Goal: Navigation & Orientation: Find specific page/section

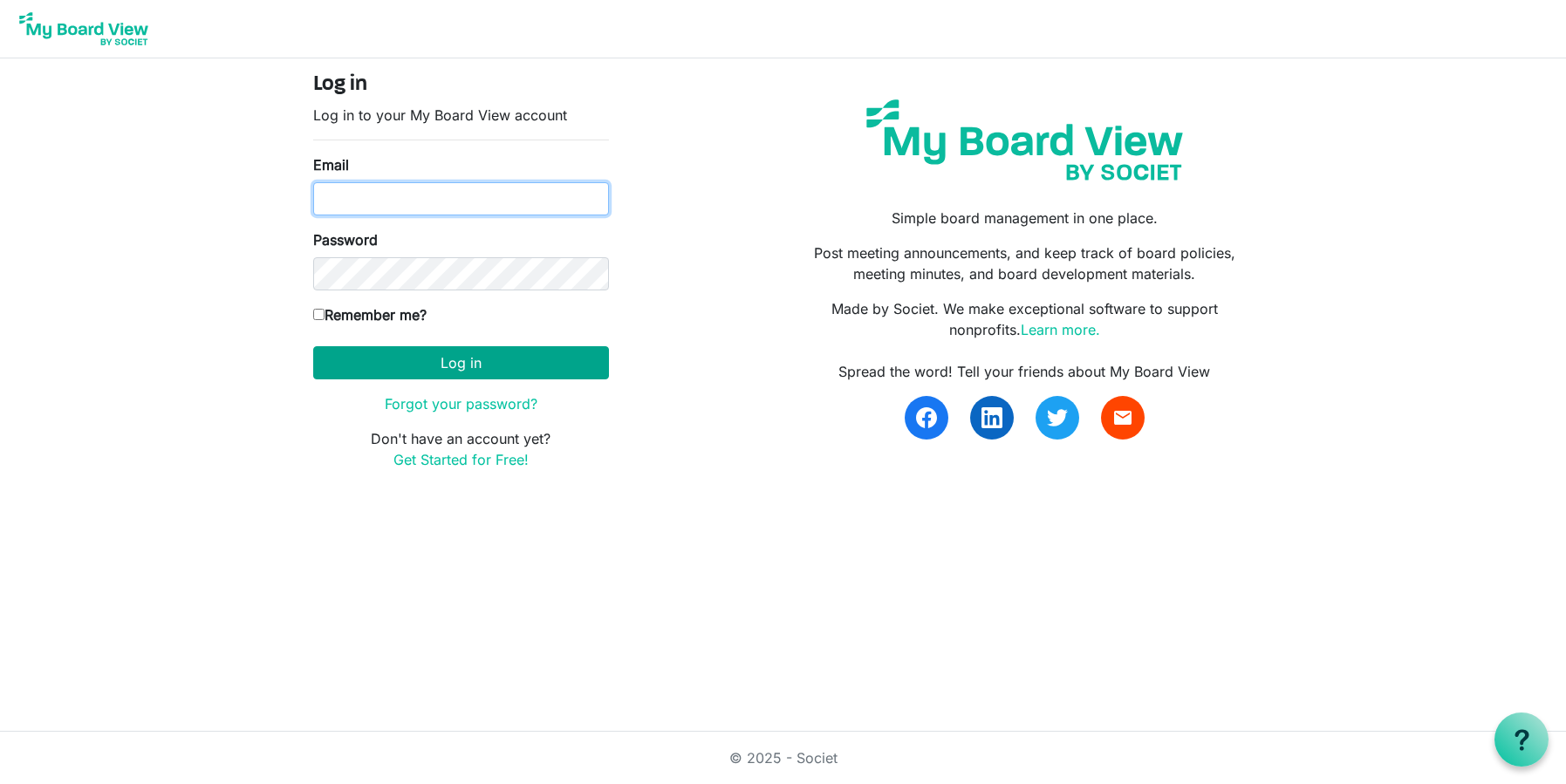
type input "[PERSON_NAME][EMAIL_ADDRESS][PERSON_NAME][DOMAIN_NAME]"
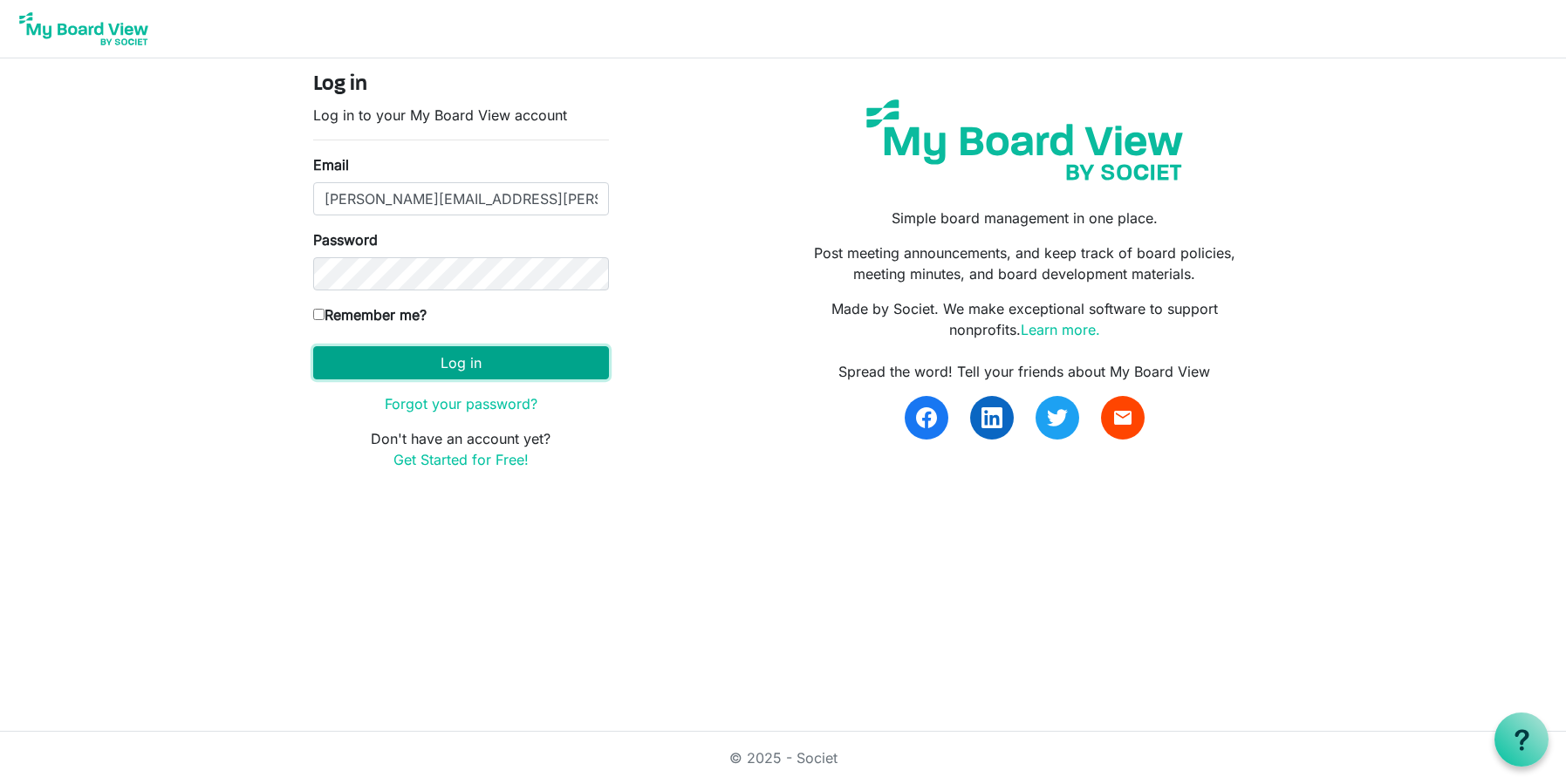
click at [462, 362] on button "Log in" at bounding box center [461, 362] width 296 height 33
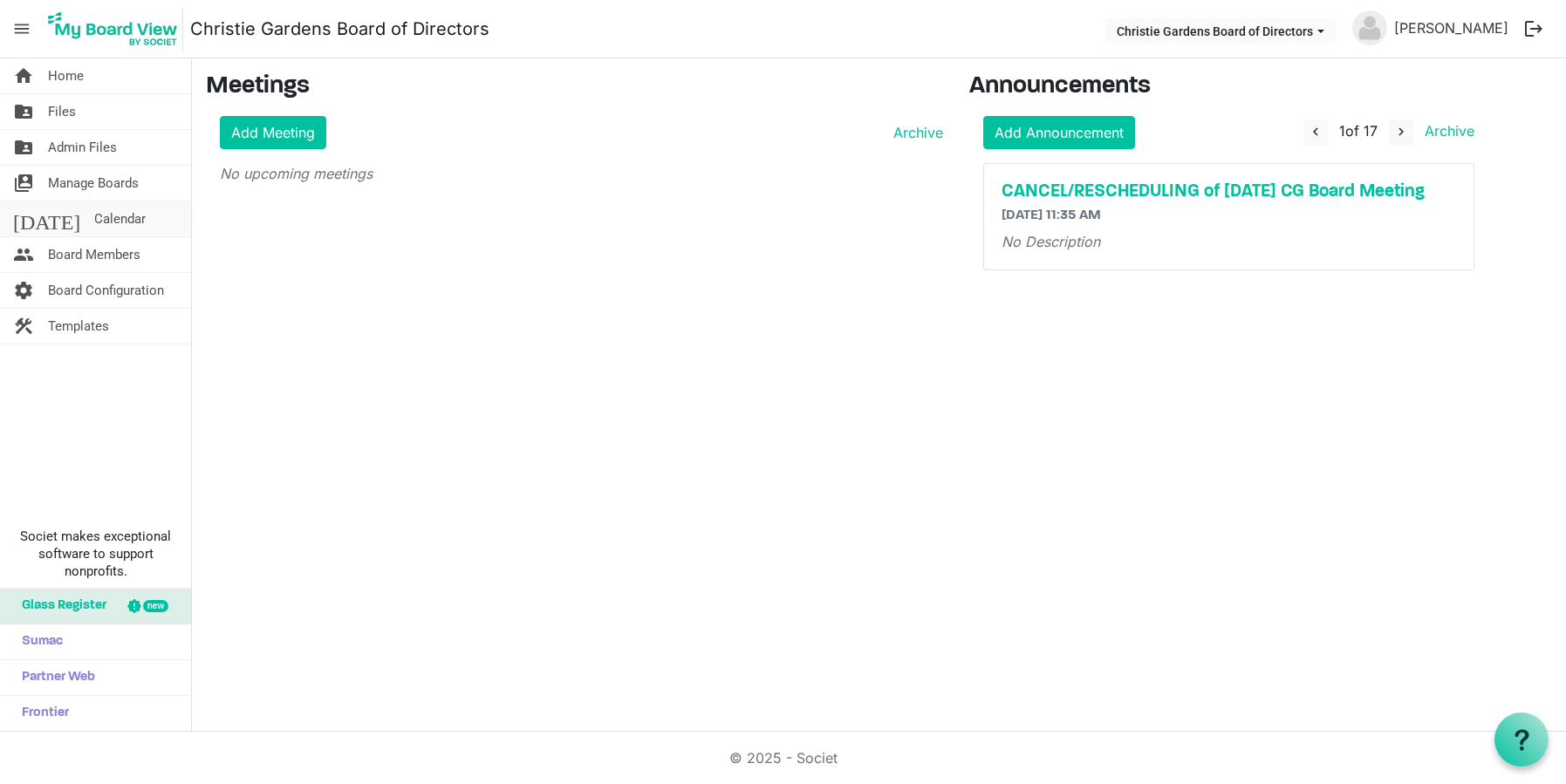
click at [95, 221] on span "Calendar" at bounding box center [120, 219] width 51 height 35
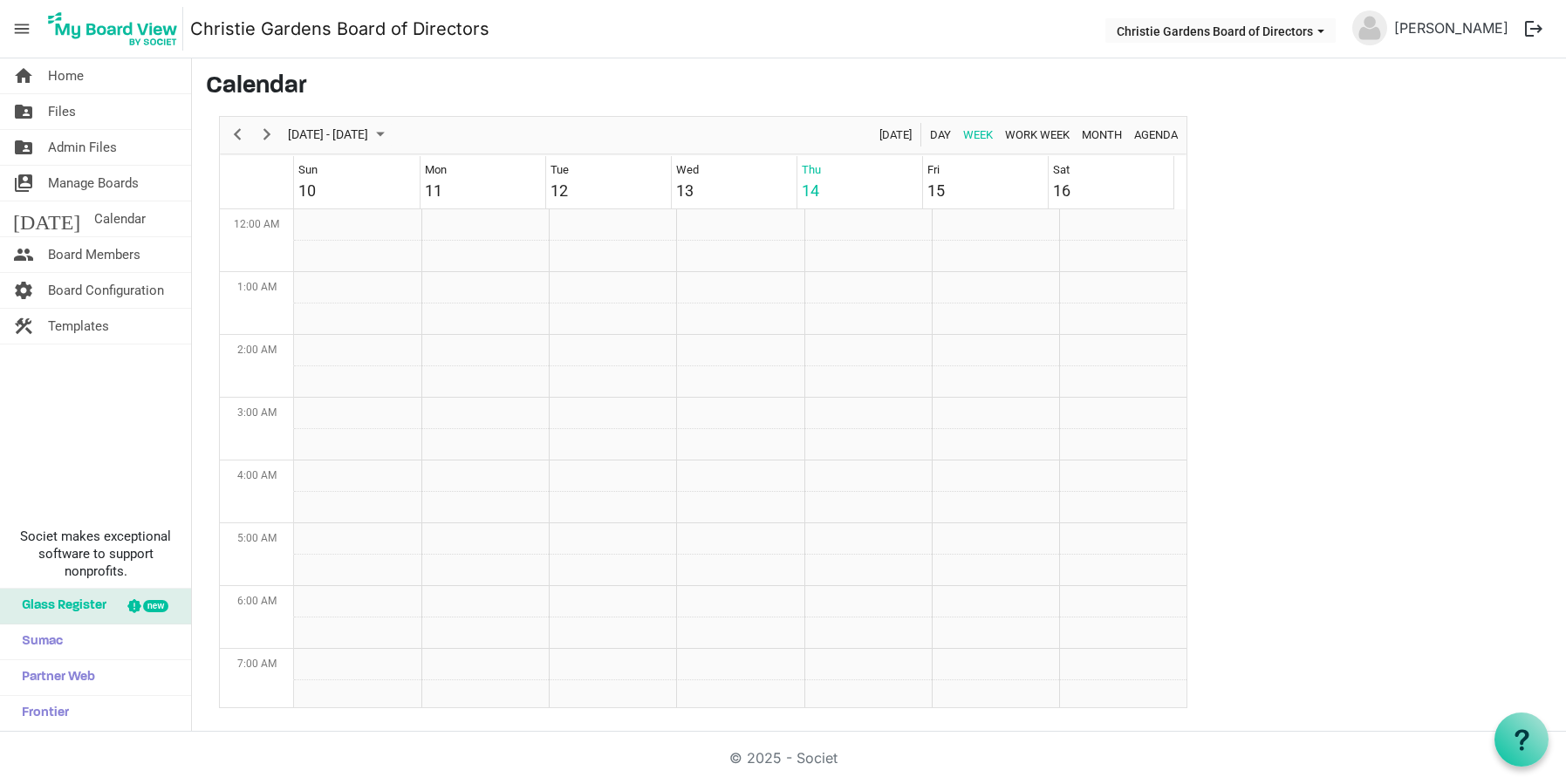
scroll to position [565, 0]
click at [66, 117] on span "Files" at bounding box center [61, 112] width 28 height 35
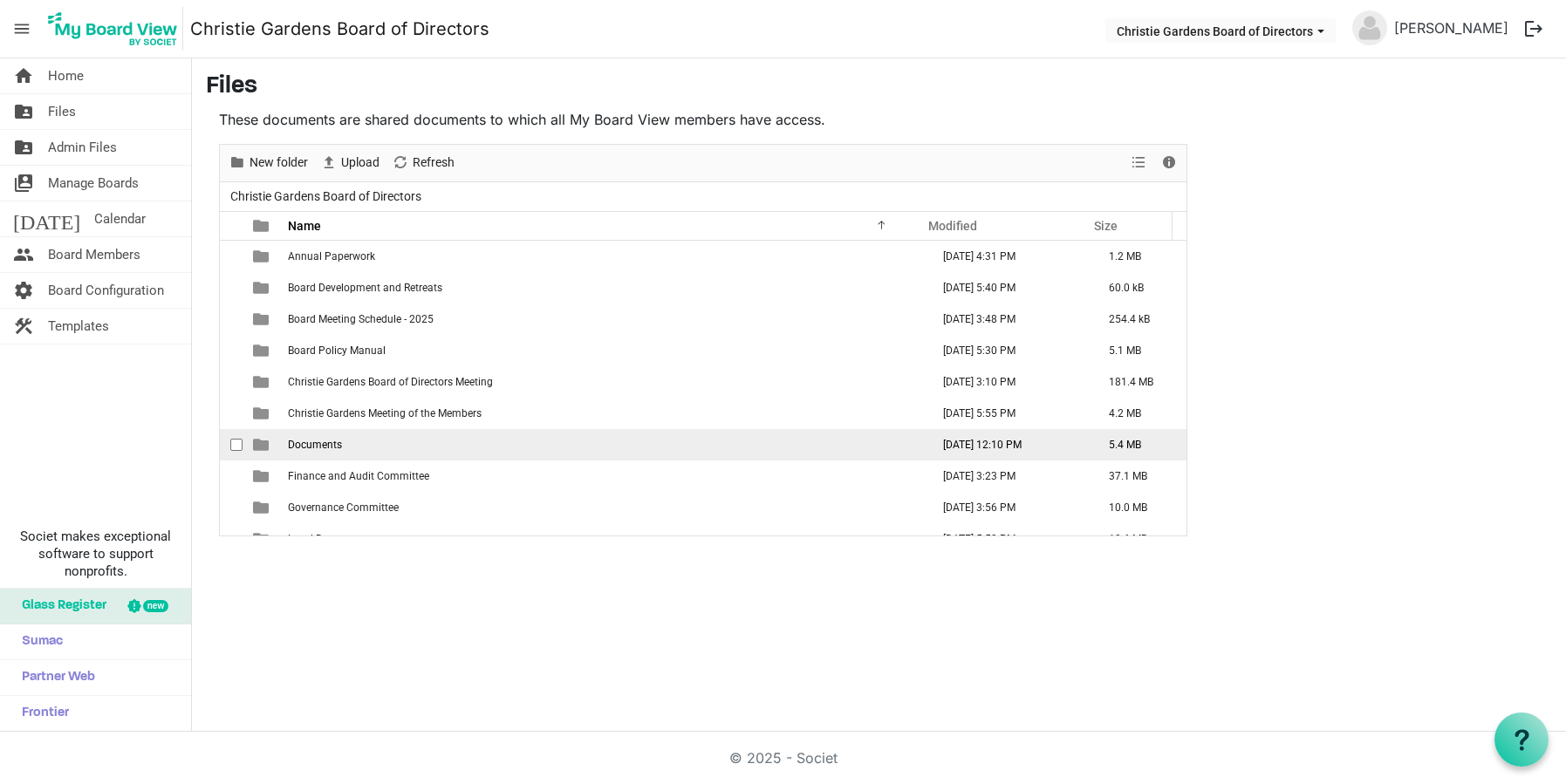
scroll to position [82, 0]
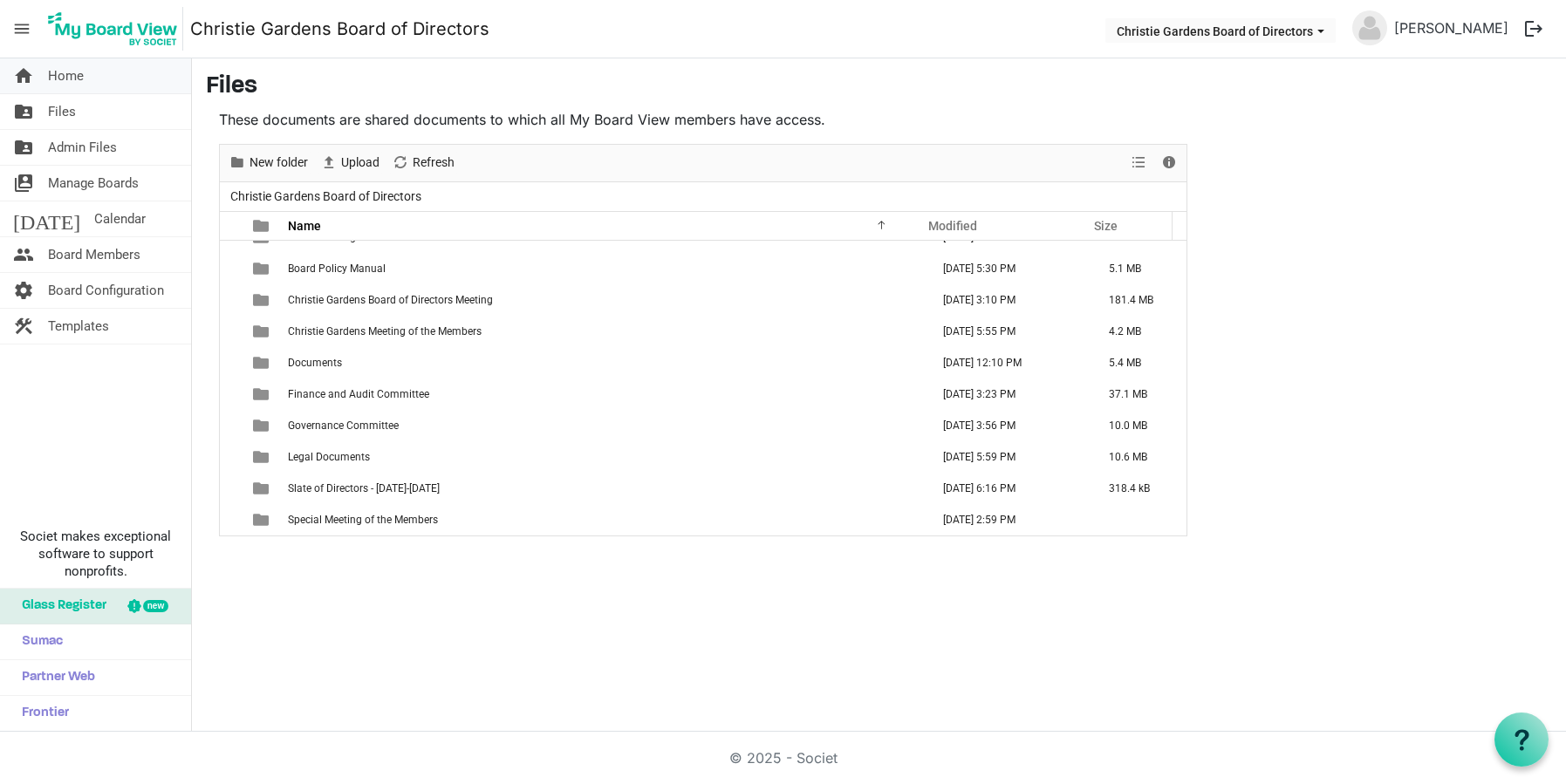
click at [50, 76] on span "Home" at bounding box center [66, 76] width 36 height 35
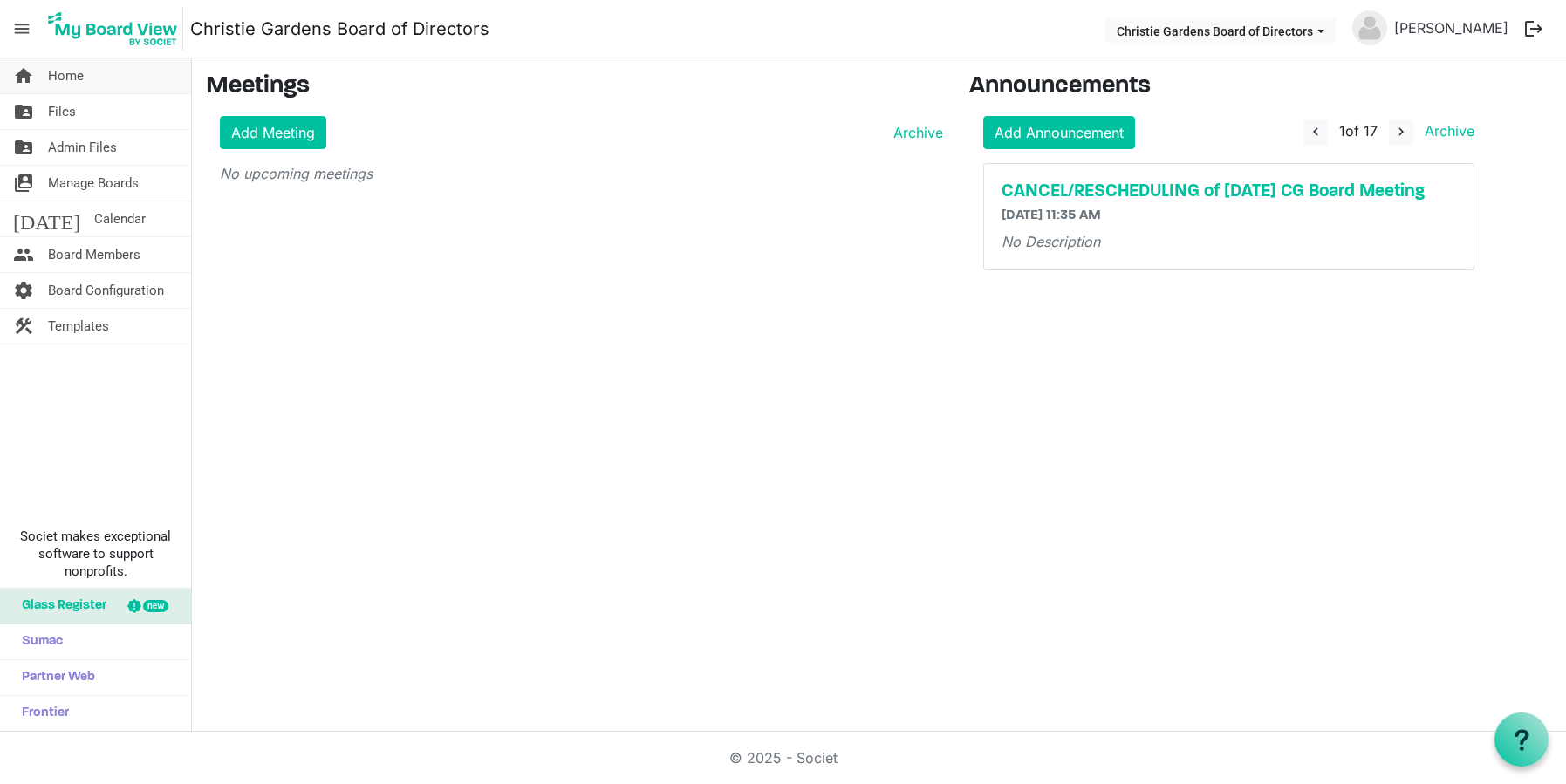
click at [75, 77] on span "Home" at bounding box center [66, 76] width 36 height 35
